Goal: Information Seeking & Learning: Learn about a topic

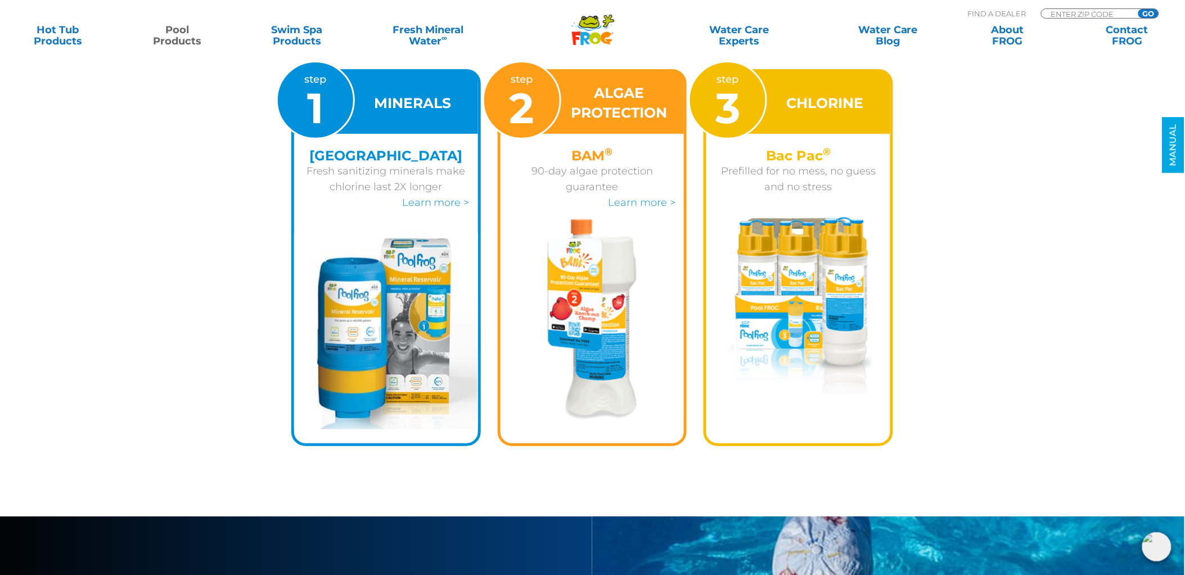
scroll to position [1562, 0]
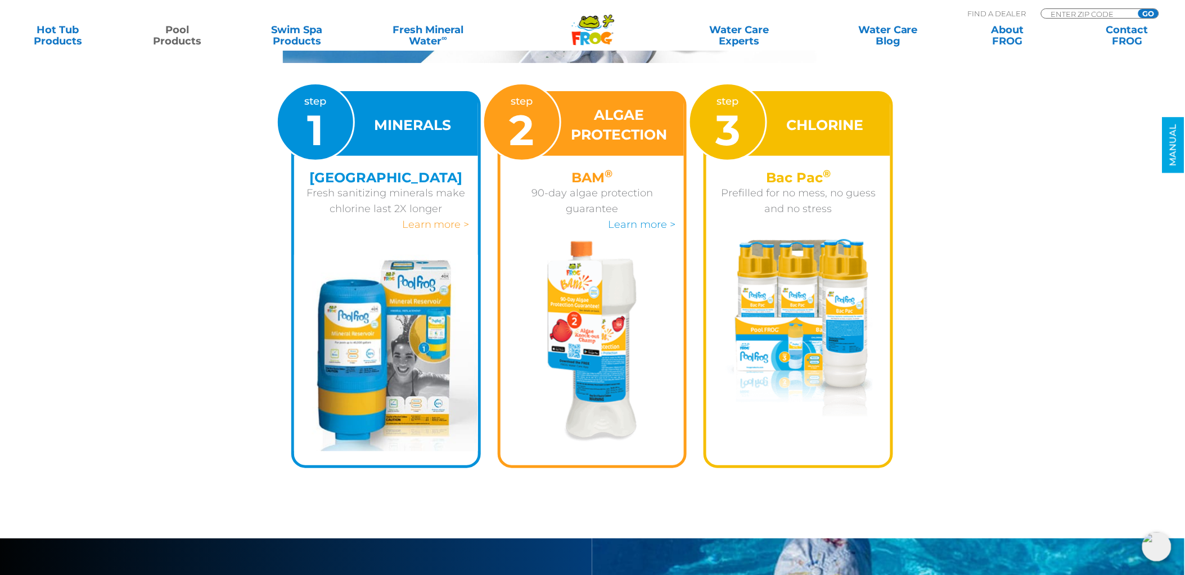
click at [434, 220] on link "Learn more >" at bounding box center [435, 224] width 67 height 12
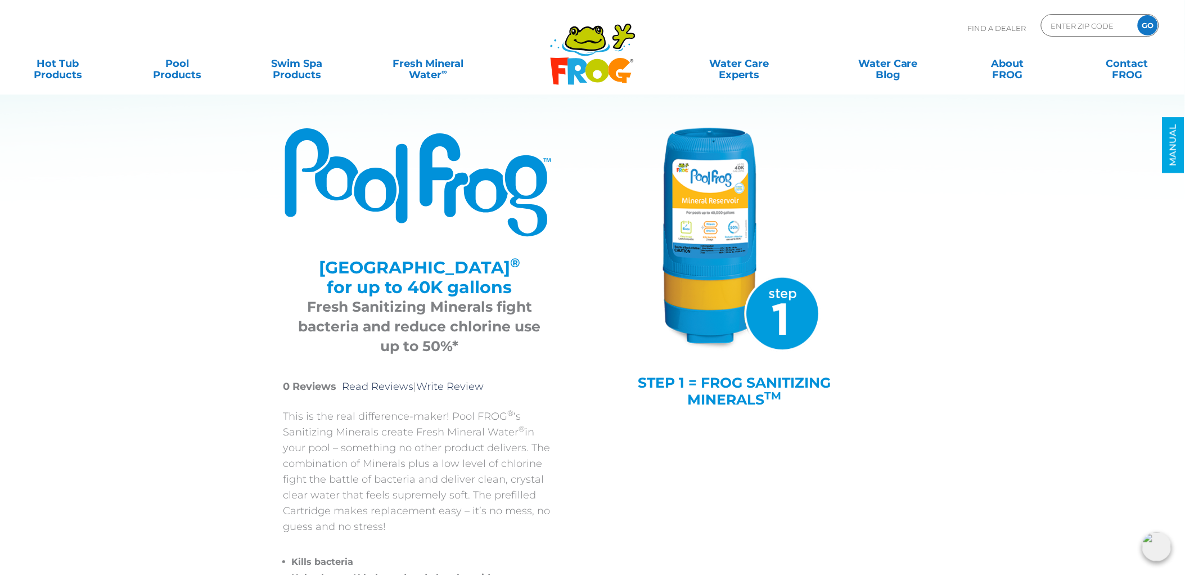
click at [272, 334] on div "POOL FROG® Mineral Reservoir Mineral Reservoir ® for up to 40K gallons Fresh Sa…" at bounding box center [584, 366] width 658 height 593
